Goal: Task Accomplishment & Management: Manage account settings

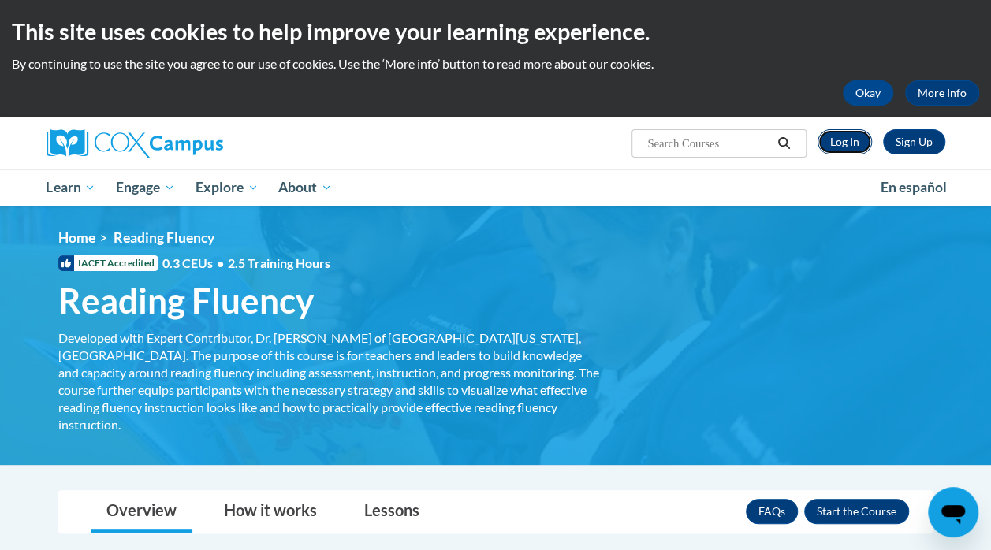
click at [845, 144] on link "Log In" at bounding box center [845, 141] width 54 height 25
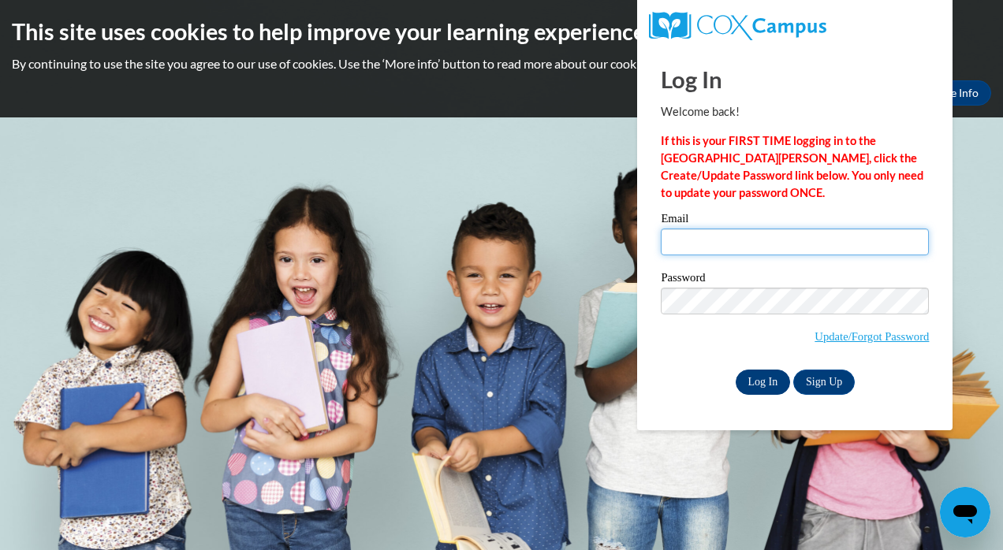
type input "sjgosselin@crimson.ua.edu"
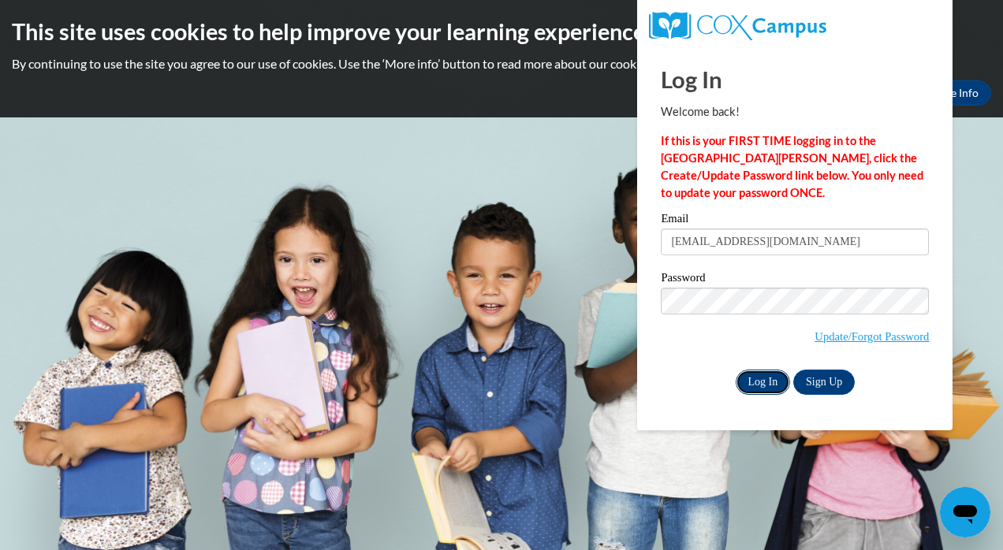
click at [772, 380] on input "Log In" at bounding box center [763, 382] width 55 height 25
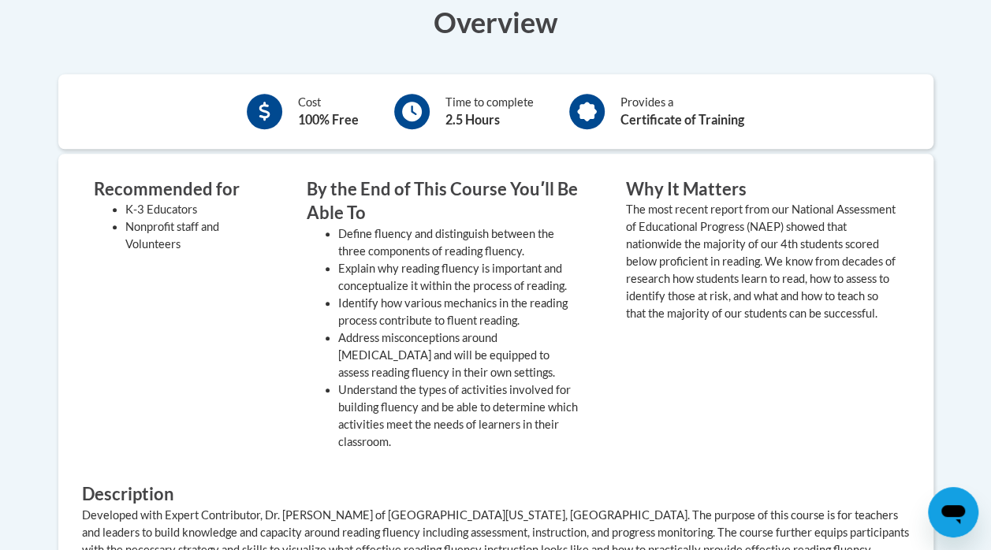
scroll to position [533, 0]
